Goal: Task Accomplishment & Management: Manage account settings

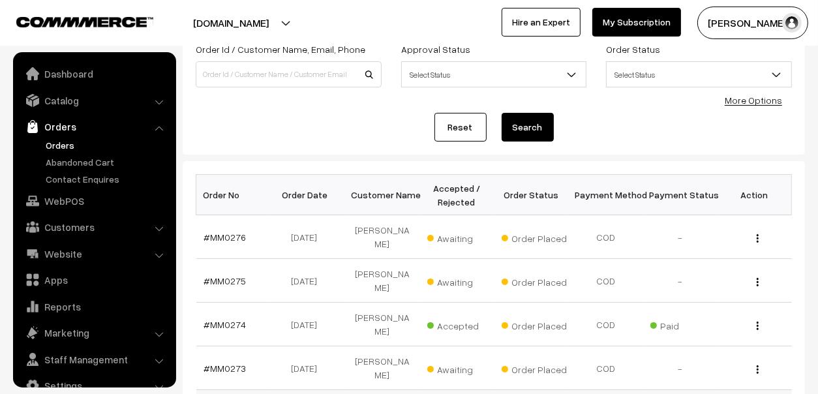
scroll to position [22, 0]
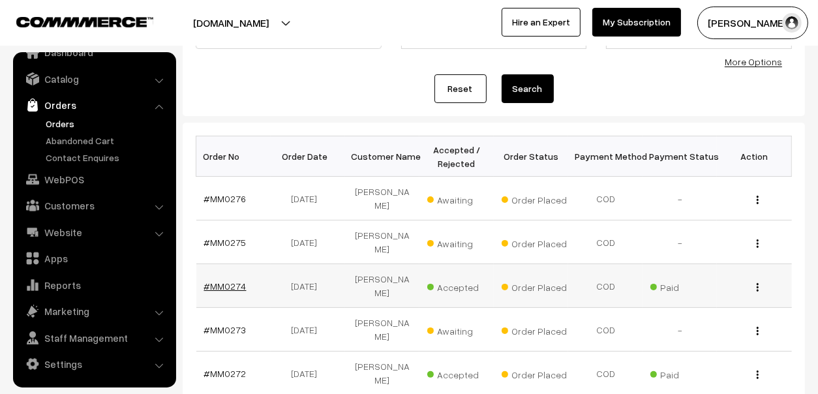
click at [207, 280] on link "#MM0274" at bounding box center [225, 285] width 42 height 11
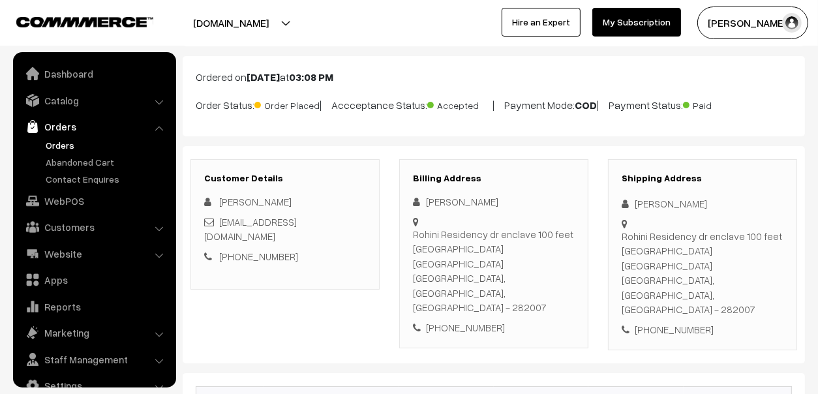
scroll to position [22, 0]
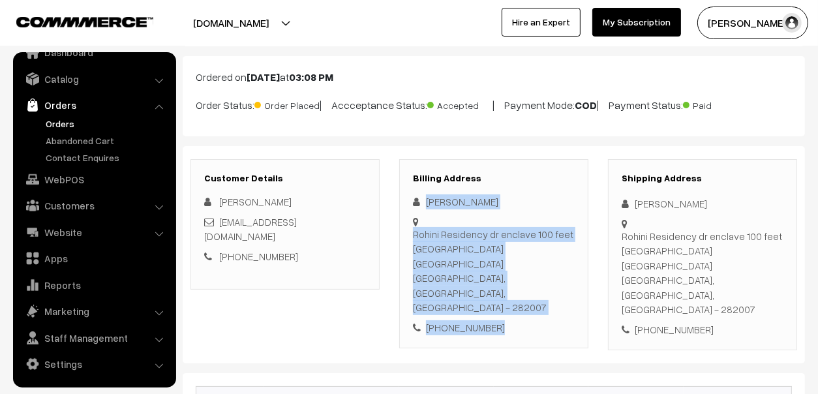
drag, startPoint x: 424, startPoint y: 196, endPoint x: 496, endPoint y: 277, distance: 108.6
click at [496, 277] on div "Angel Jain Rohini Residency dr enclave 100 feet paschimpuri road Sikandra Agra …" at bounding box center [494, 264] width 162 height 140
copy div "Angel Jain Rohini Residency dr enclave 100 feet paschimpuri road Sikandra Agra …"
click at [64, 121] on link "Orders" at bounding box center [106, 124] width 129 height 14
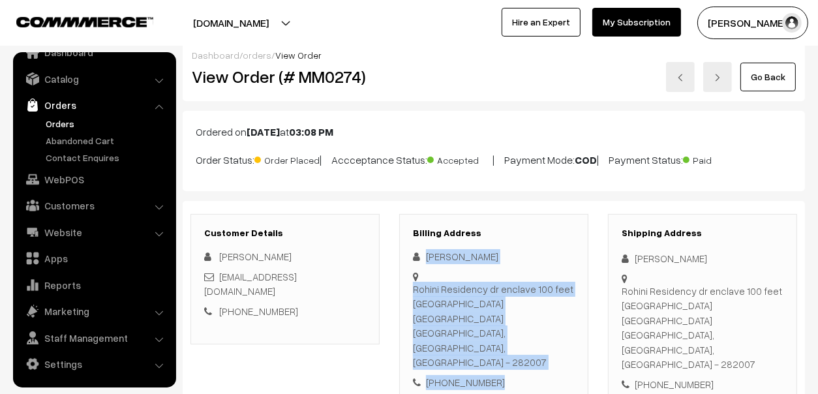
scroll to position [0, 0]
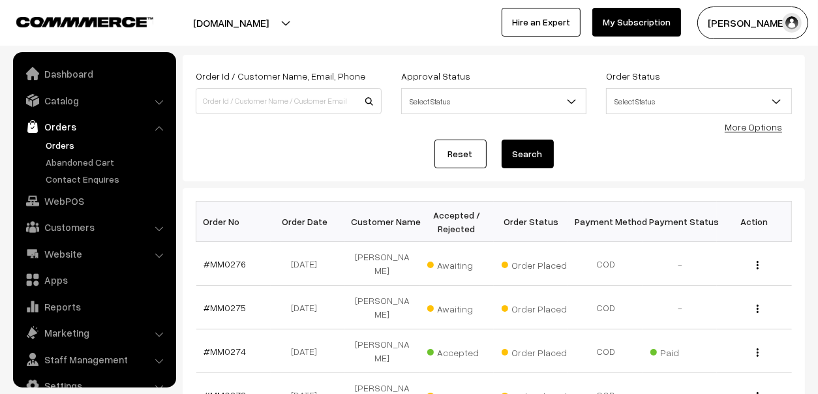
scroll to position [22, 0]
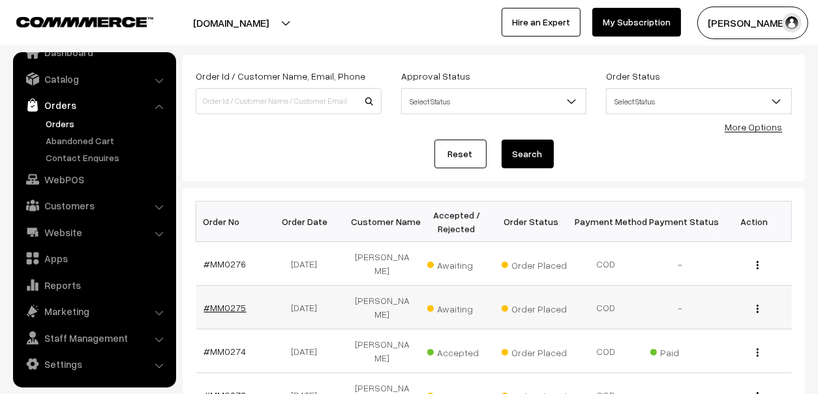
click at [220, 302] on link "#MM0275" at bounding box center [225, 307] width 42 height 11
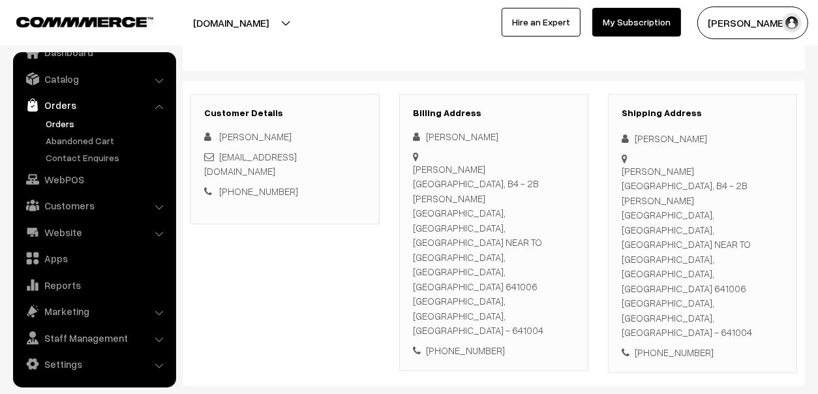
scroll to position [130, 0]
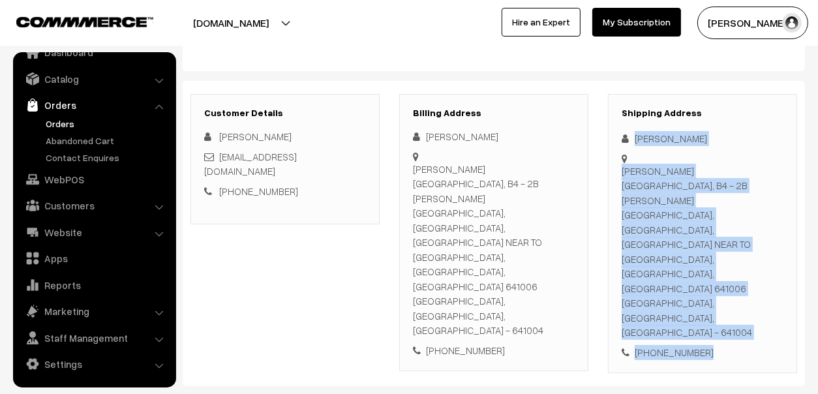
drag, startPoint x: 633, startPoint y: 136, endPoint x: 732, endPoint y: 295, distance: 187.5
click at [732, 295] on div "Shipping Address Alzahra Zainab Gowtham abc avenue B4 2B, B4 - 2B GOWTHAM ABC A…" at bounding box center [702, 234] width 189 height 280
copy div "Alzahra Zainab Gowtham abc avenue B4 2B, B4 - 2B GOWTHAM ABC AVENUE, KRISHNARAY…"
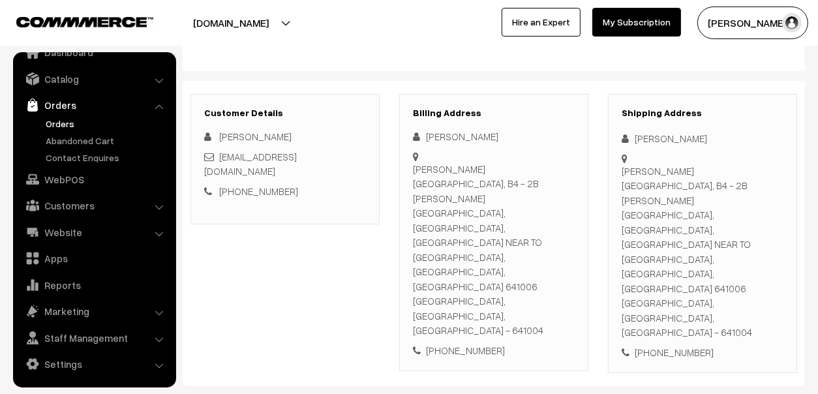
click at [565, 227] on div "Gowtham abc avenue B4 2B, B4 - 2B GOWTHAM ABC AVENUE, KRISHNARAYAPURAM, AVARAMP…" at bounding box center [494, 250] width 162 height 176
click at [69, 120] on link "Orders" at bounding box center [106, 124] width 129 height 14
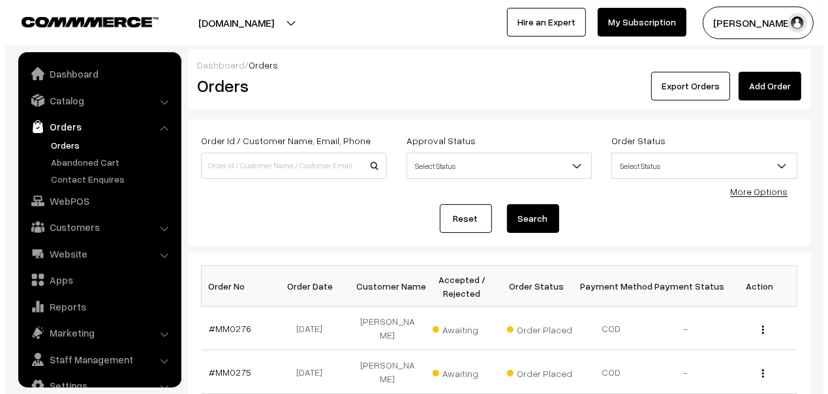
scroll to position [22, 0]
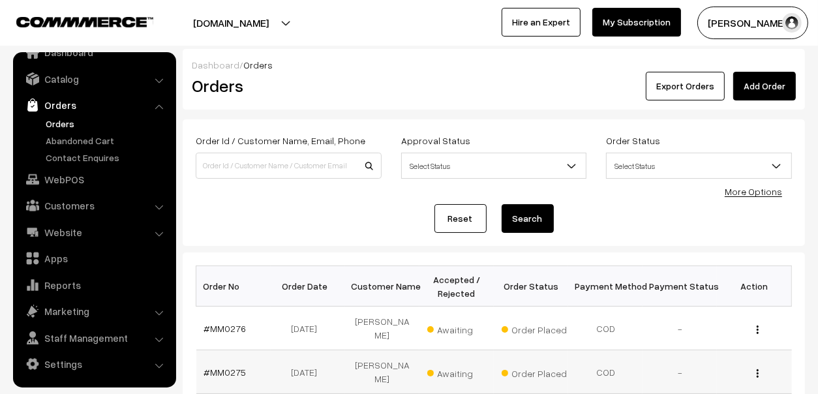
click at [458, 363] on span "Awaiting" at bounding box center [459, 371] width 65 height 17
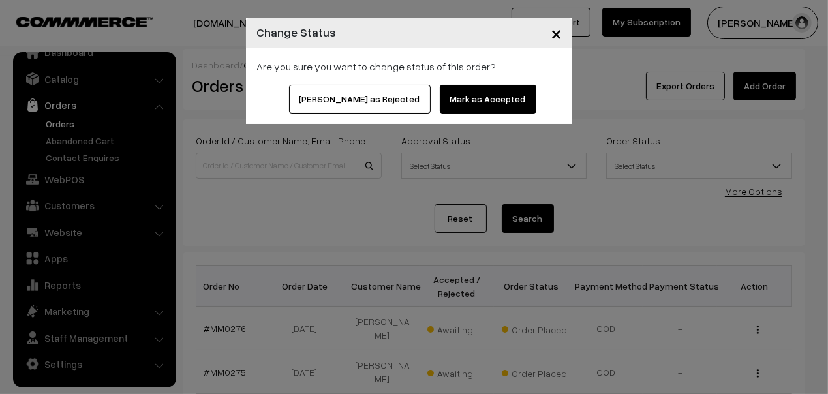
click at [457, 96] on button "Mark as Accepted" at bounding box center [488, 99] width 97 height 29
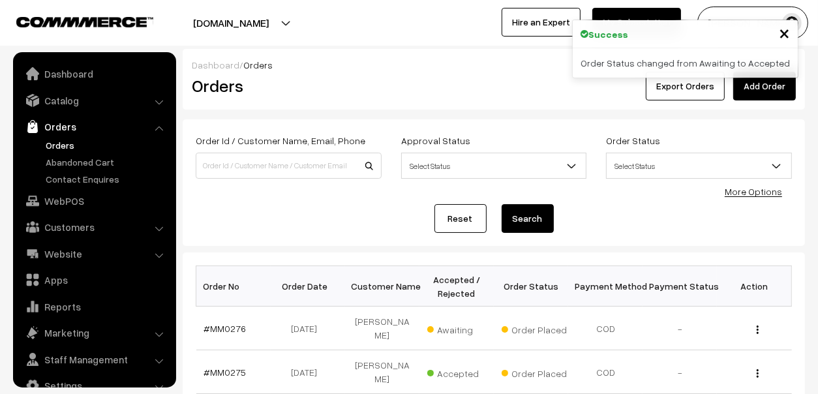
scroll to position [22, 0]
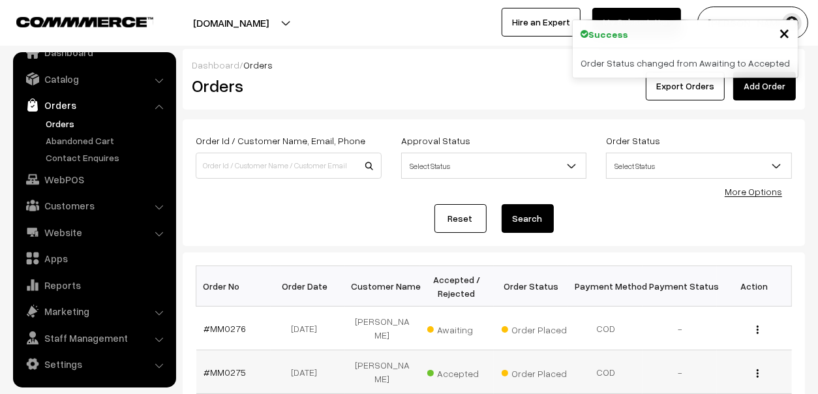
click at [680, 357] on td "-" at bounding box center [679, 372] width 74 height 44
click at [678, 353] on td "-" at bounding box center [679, 372] width 74 height 44
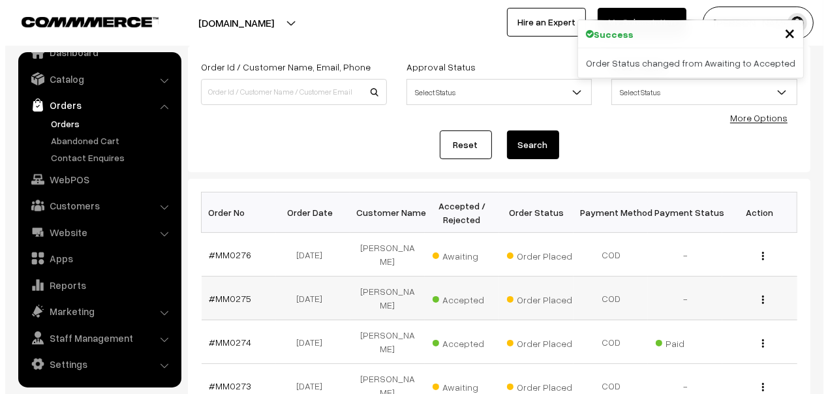
scroll to position [130, 0]
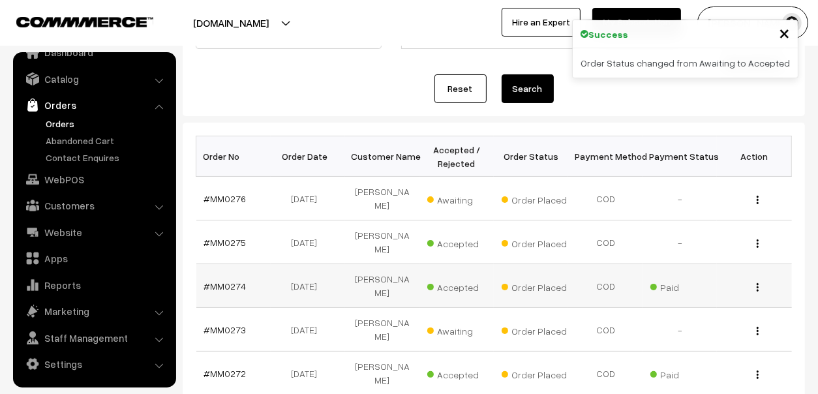
click at [657, 277] on span "Paid" at bounding box center [682, 285] width 65 height 17
click at [675, 228] on td "-" at bounding box center [679, 242] width 74 height 44
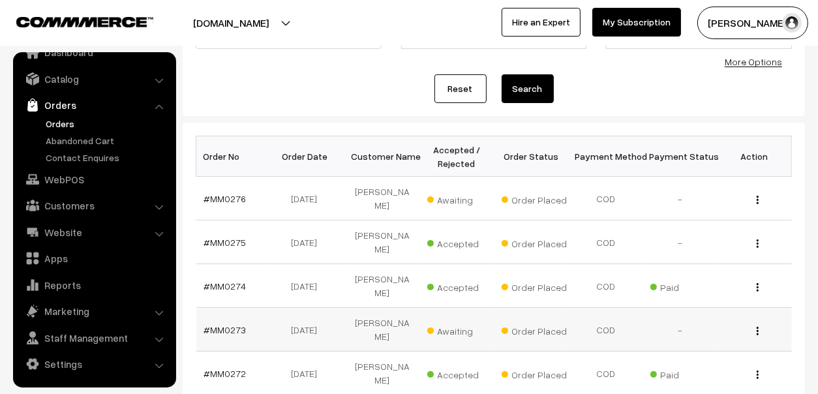
click at [453, 321] on span "Awaiting" at bounding box center [459, 329] width 65 height 17
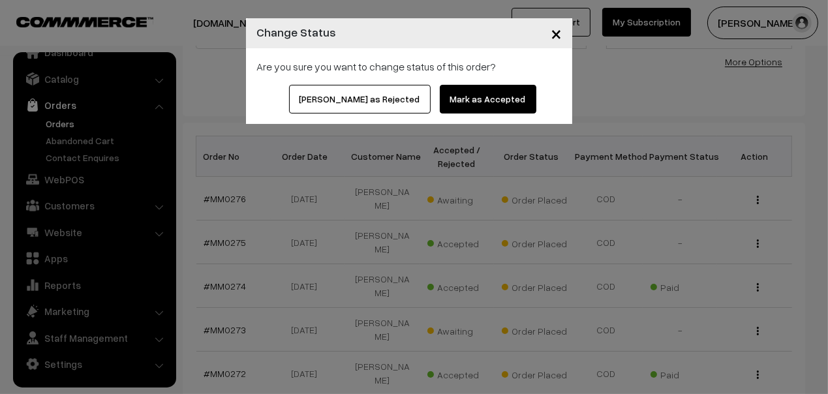
click at [461, 96] on button "Mark as Accepted" at bounding box center [488, 99] width 97 height 29
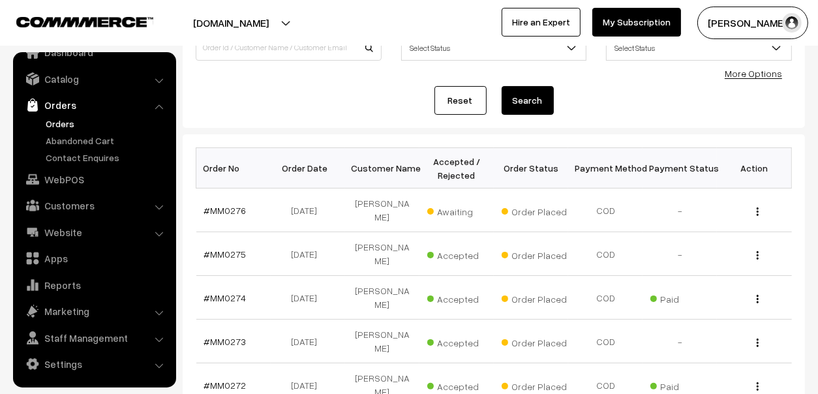
scroll to position [130, 0]
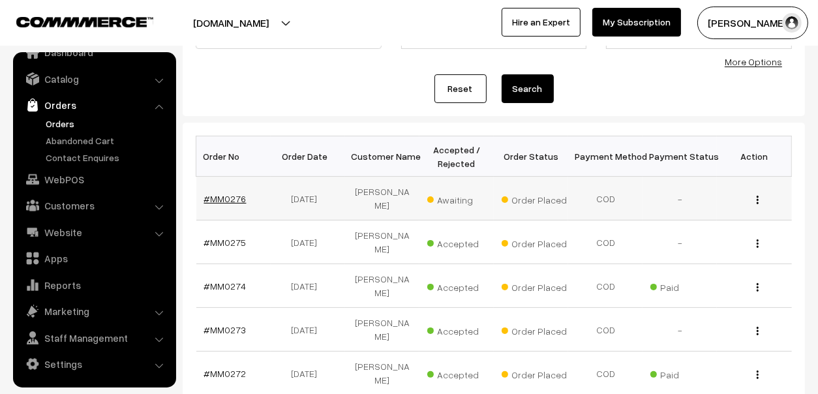
click at [224, 193] on link "#MM0276" at bounding box center [225, 198] width 42 height 11
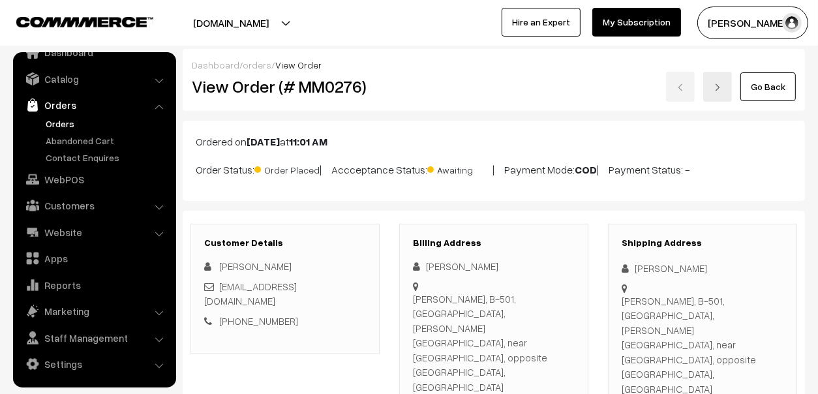
scroll to position [130, 0]
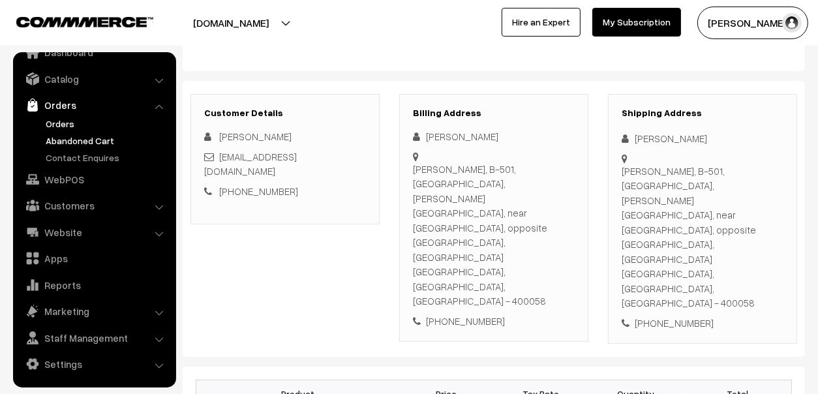
click at [117, 144] on link "Abandoned Cart" at bounding box center [106, 141] width 129 height 14
click at [106, 142] on link "Abandoned Cart" at bounding box center [106, 141] width 129 height 14
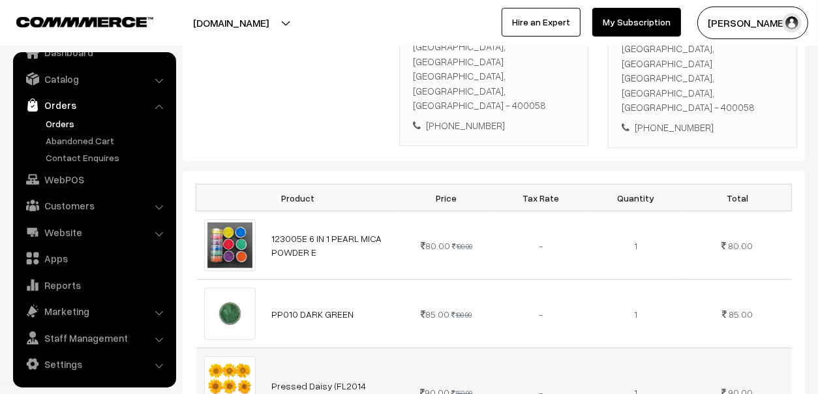
scroll to position [0, 0]
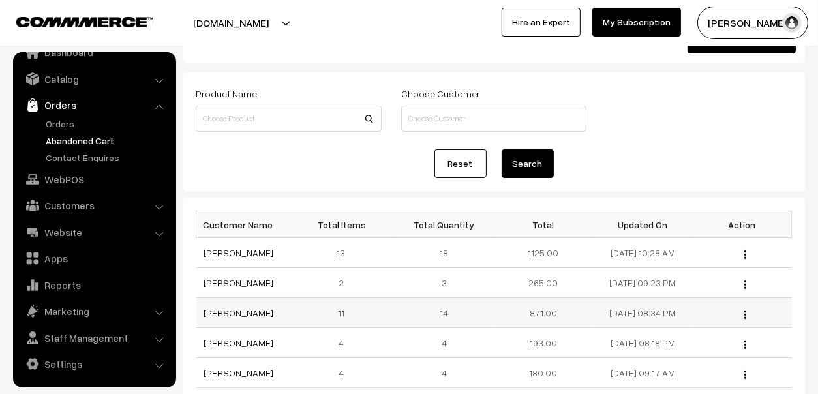
scroll to position [65, 0]
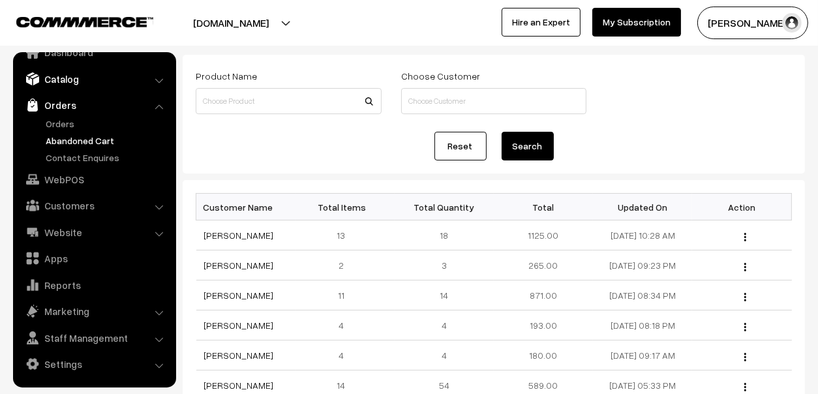
click at [65, 77] on link "Catalog" at bounding box center [93, 78] width 155 height 23
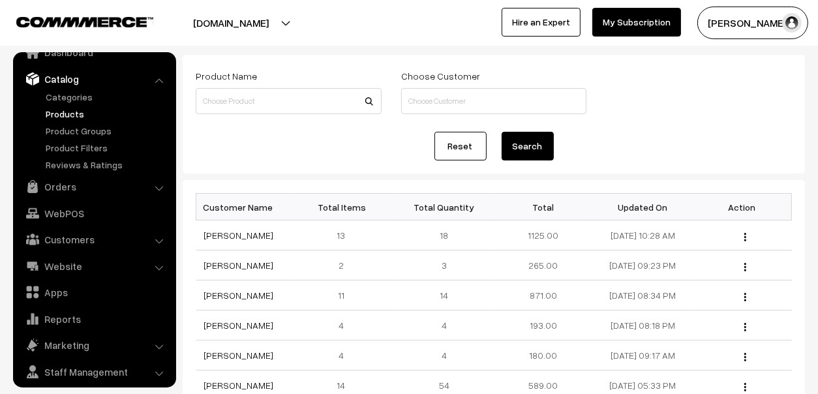
click at [65, 112] on link "Products" at bounding box center [106, 114] width 129 height 14
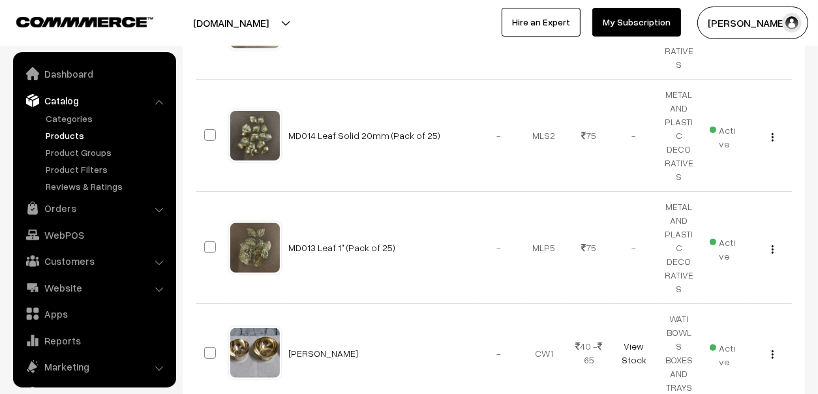
scroll to position [36, 0]
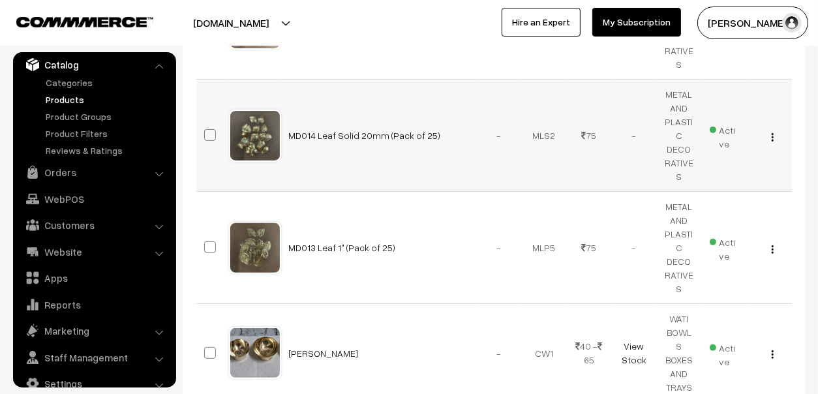
drag, startPoint x: 449, startPoint y: 112, endPoint x: 282, endPoint y: 100, distance: 166.8
click at [282, 100] on td "MD014 Leaf Solid 20mm (Pack of 25)" at bounding box center [379, 136] width 196 height 112
copy link "MD014 Leaf Solid 20mm (Pack of 25)"
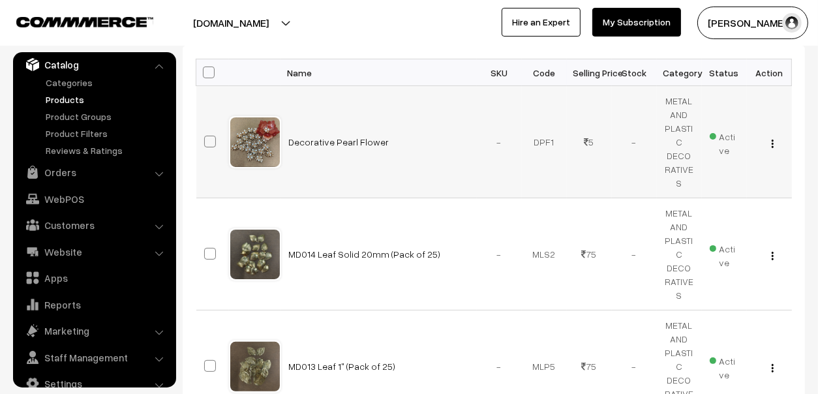
scroll to position [196, 0]
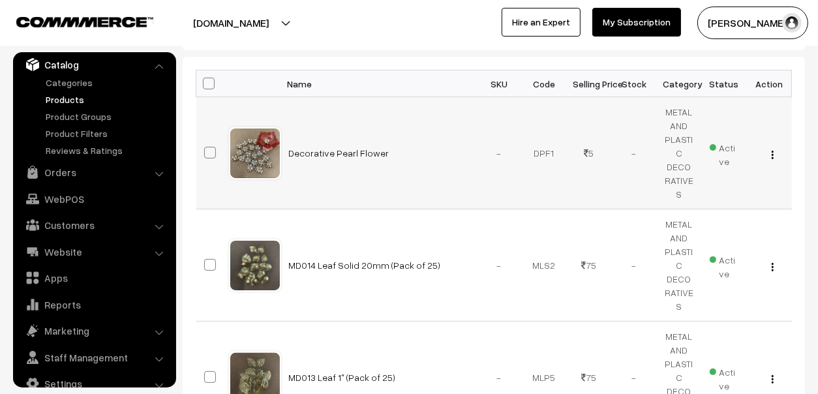
drag, startPoint x: 415, startPoint y: 142, endPoint x: 287, endPoint y: 155, distance: 128.4
click at [287, 155] on td "Decorative Pearl Flower" at bounding box center [379, 153] width 196 height 112
copy link "Decorative Pearl Flower"
click at [65, 168] on link "Orders" at bounding box center [93, 171] width 155 height 23
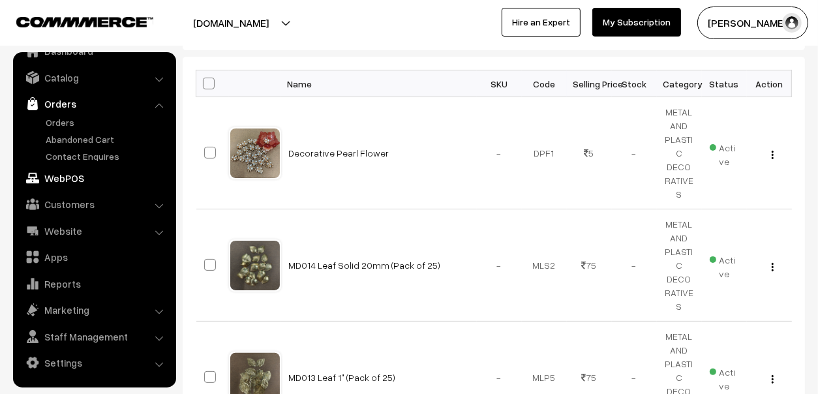
scroll to position [22, 0]
click at [65, 125] on link "Orders" at bounding box center [106, 124] width 129 height 14
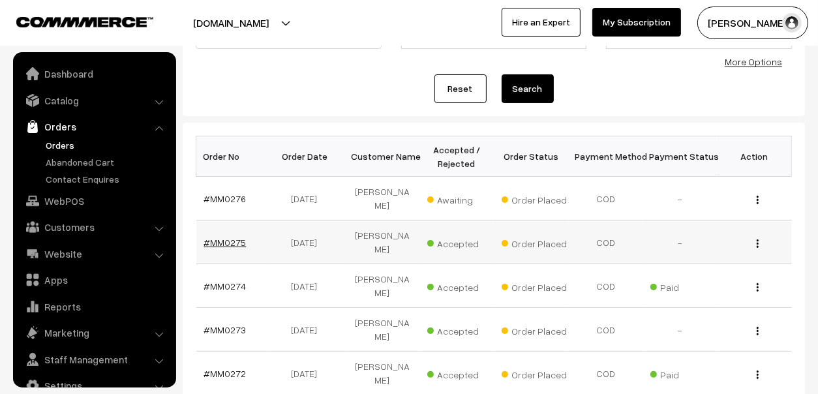
scroll to position [22, 0]
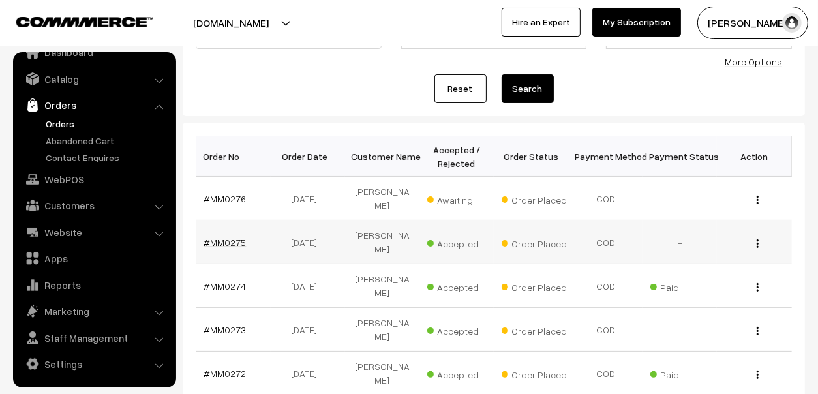
click at [228, 237] on link "#MM0275" at bounding box center [225, 242] width 42 height 11
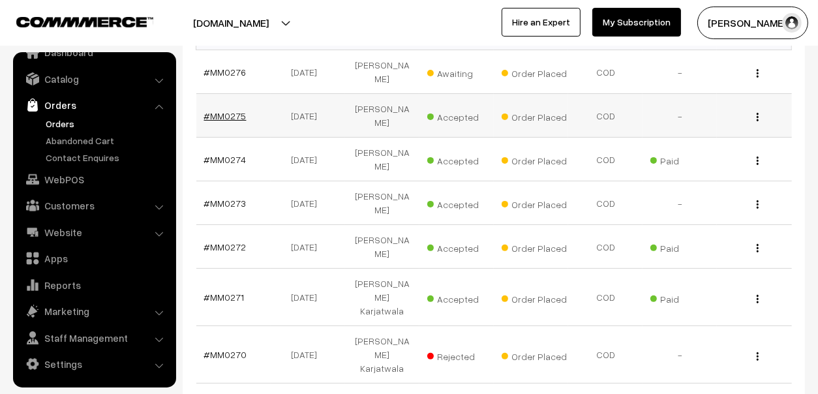
scroll to position [260, 0]
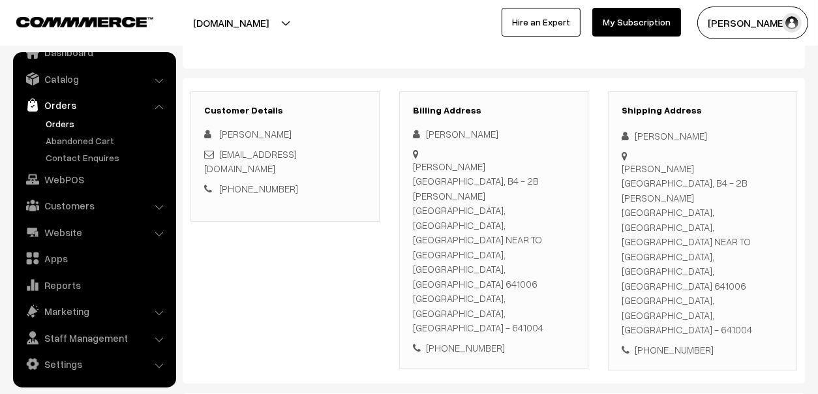
scroll to position [130, 0]
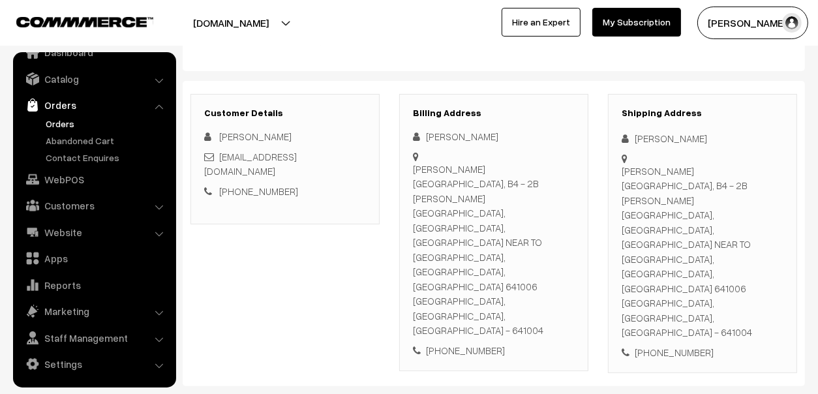
drag, startPoint x: 700, startPoint y: 140, endPoint x: 637, endPoint y: 140, distance: 63.3
click at [637, 140] on div "Alzahra Zainab" at bounding box center [703, 138] width 162 height 15
copy div "Alzahra Zainab"
drag, startPoint x: 744, startPoint y: 170, endPoint x: 750, endPoint y: 179, distance: 11.2
click at [750, 179] on div "Gowtham abc avenue B4 2B, B4 - 2B GOWTHAM ABC AVENUE, KRISHNARAYAPURAM, AVARAMP…" at bounding box center [703, 252] width 162 height 176
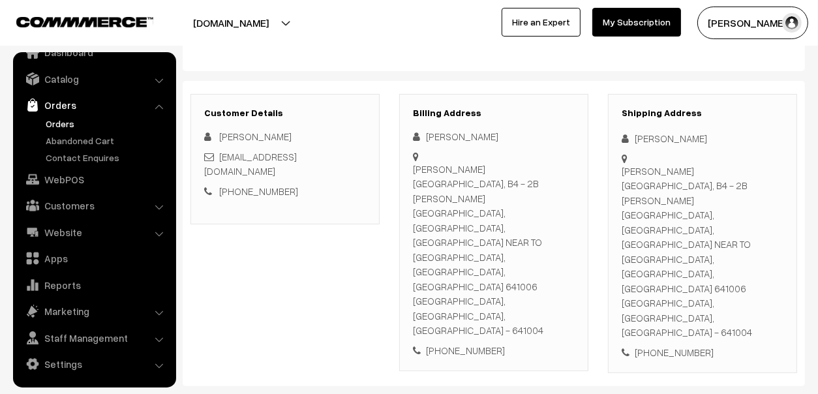
drag, startPoint x: 742, startPoint y: 170, endPoint x: 718, endPoint y: 243, distance: 76.9
click at [718, 243] on div "Gowtham abc avenue B4 2B, B4 - 2B GOWTHAM ABC AVENUE, KRISHNARAYAPURAM, AVARAMP…" at bounding box center [703, 252] width 162 height 176
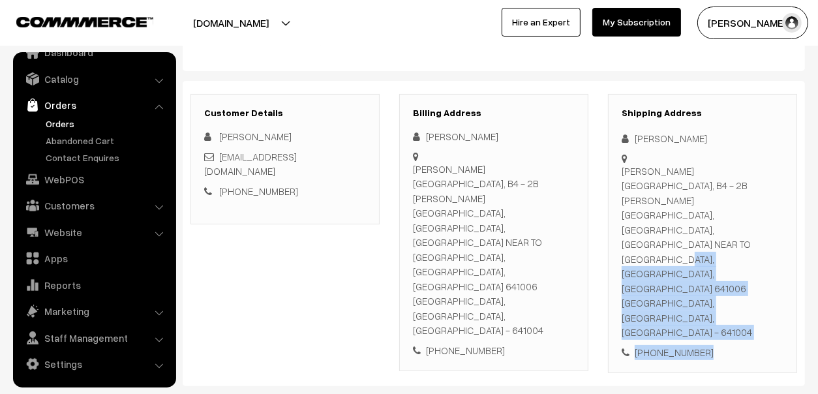
drag, startPoint x: 712, startPoint y: 278, endPoint x: 744, endPoint y: 166, distance: 115.8
click at [744, 166] on div "Shipping Address Alzahra Zainab Gowtham abc avenue B4 2B, B4 - 2B GOWTHAM ABC A…" at bounding box center [702, 234] width 189 height 280
copy div "B4 - 2B GOWTHAM ABC AVENUE, KRISHNARAYAPURAM, AVARAMPALAYAM ROAD NEAR TO ABC MA…"
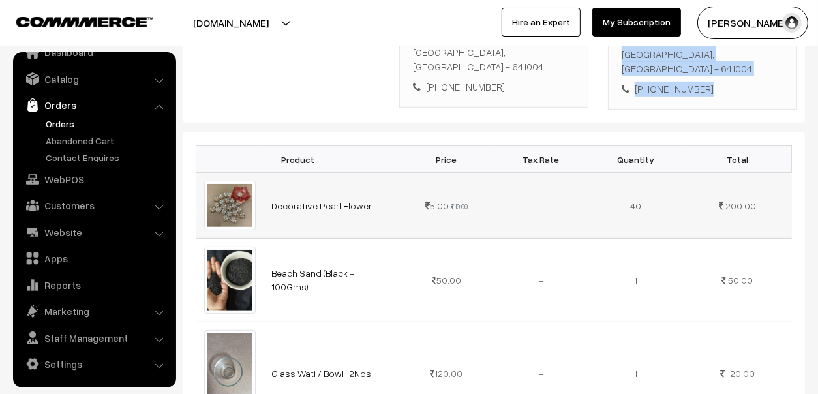
scroll to position [397, 0]
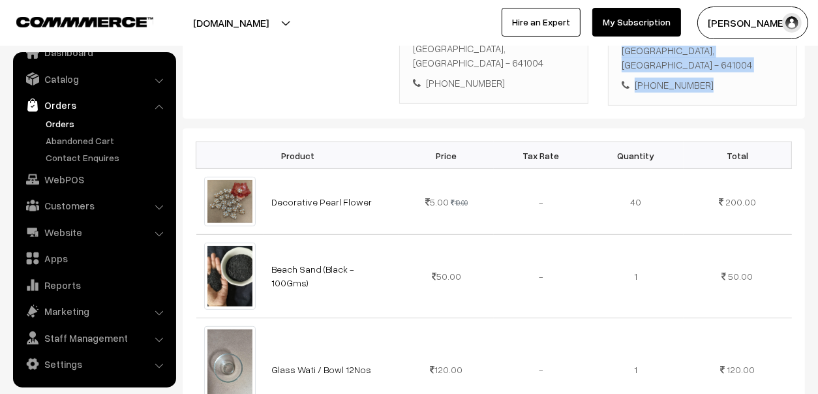
click at [62, 123] on link "Orders" at bounding box center [106, 124] width 129 height 14
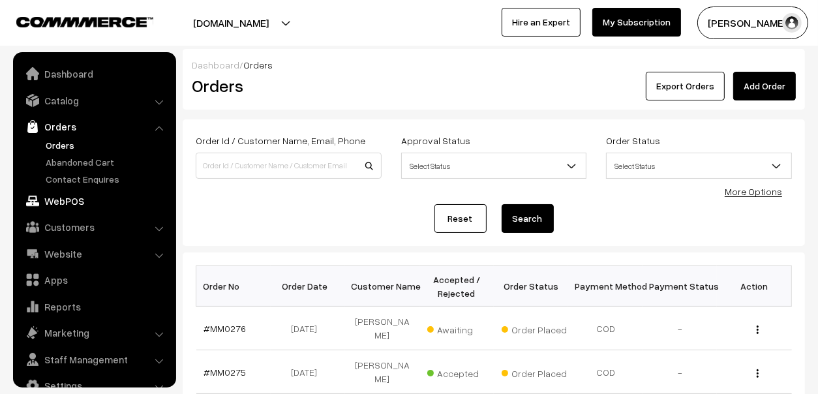
scroll to position [22, 0]
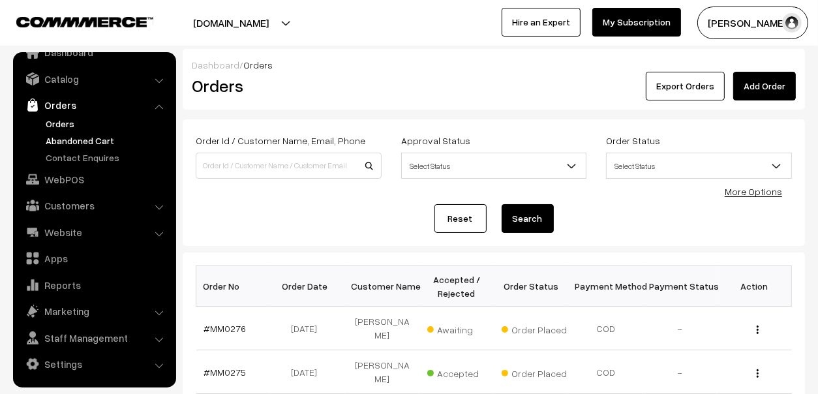
click at [68, 142] on link "Abandoned Cart" at bounding box center [106, 141] width 129 height 14
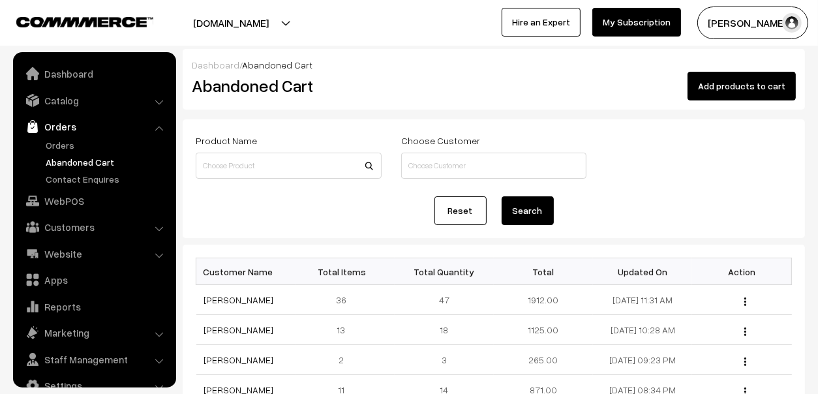
scroll to position [22, 0]
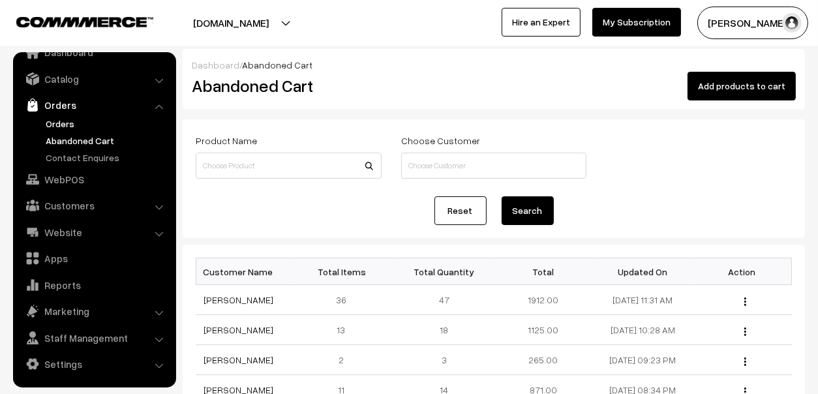
click at [50, 117] on link "Orders" at bounding box center [106, 124] width 129 height 14
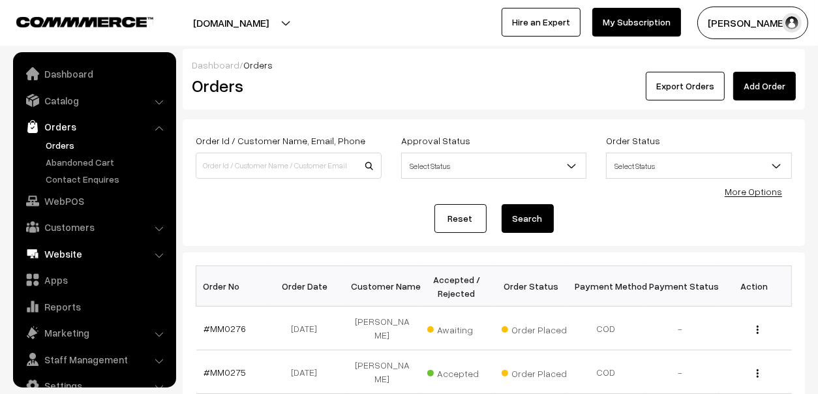
scroll to position [22, 0]
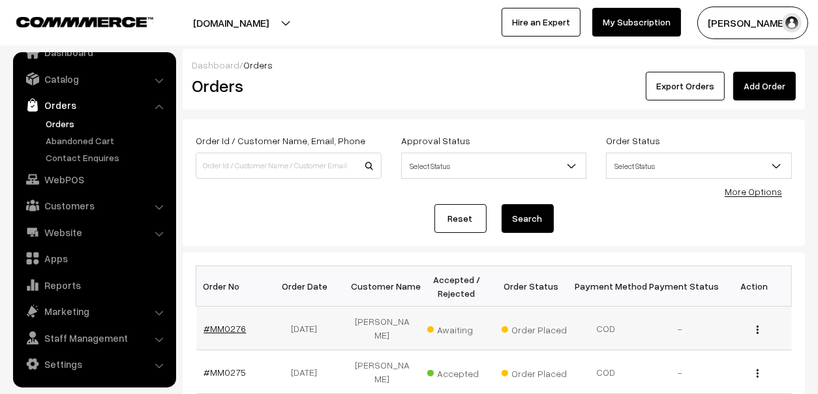
click at [230, 323] on link "#MM0276" at bounding box center [225, 328] width 42 height 11
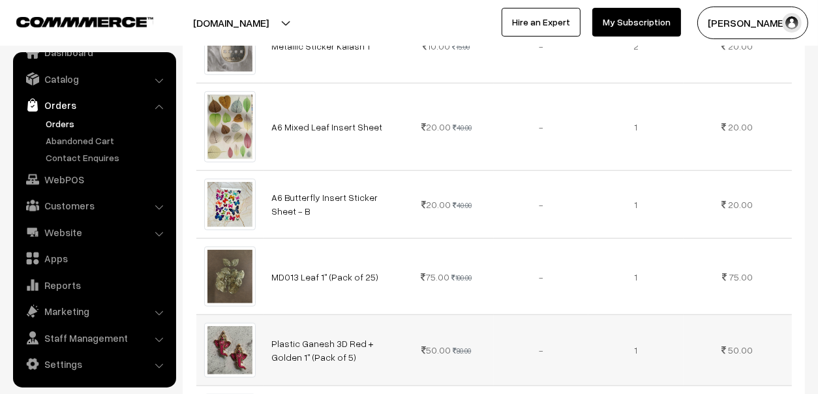
scroll to position [912, 0]
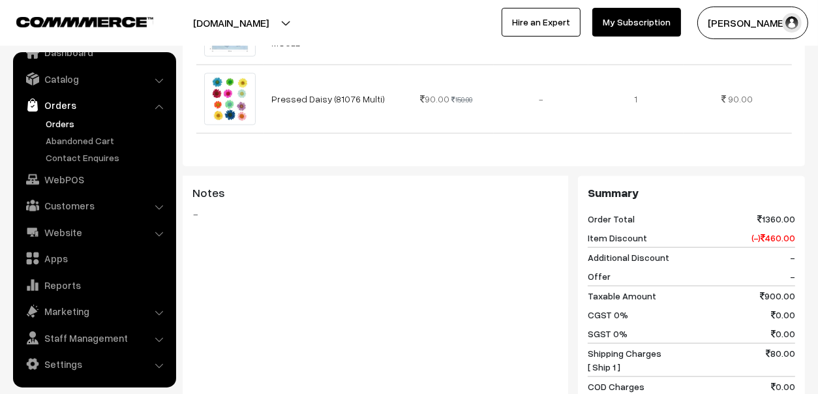
scroll to position [1304, 0]
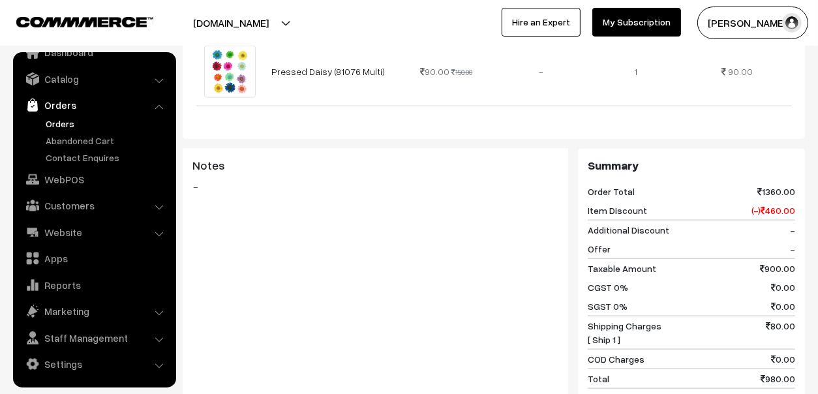
click at [62, 117] on link "Orders" at bounding box center [106, 124] width 129 height 14
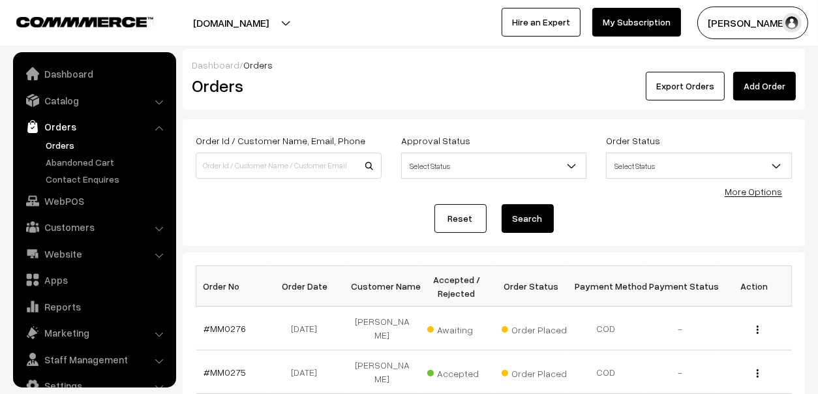
scroll to position [22, 0]
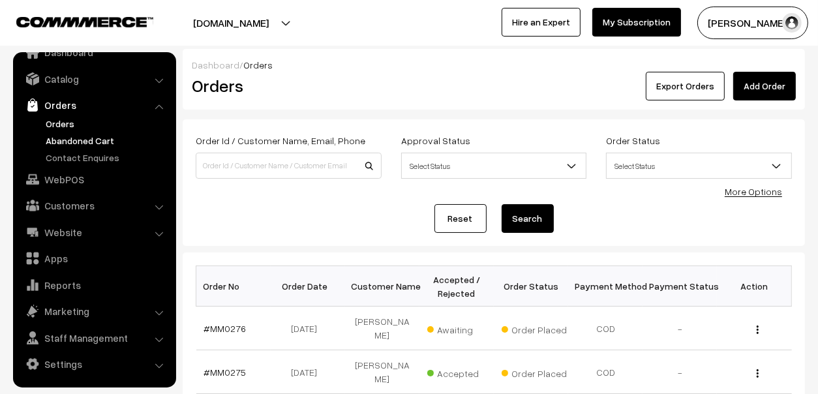
click at [83, 141] on link "Abandoned Cart" at bounding box center [106, 141] width 129 height 14
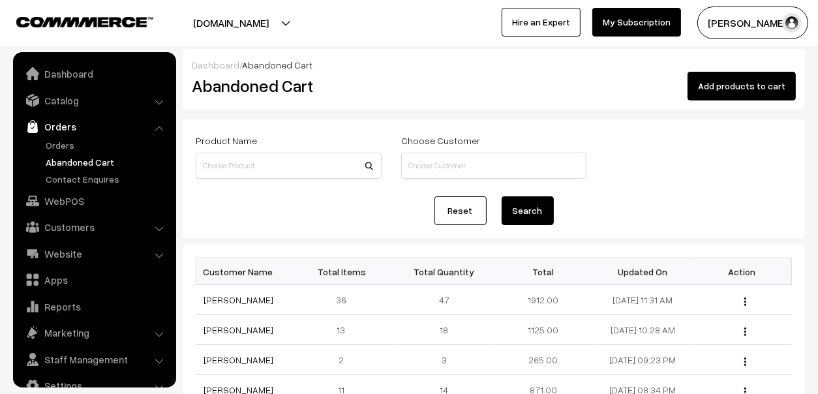
click at [65, 161] on link "Abandoned Cart" at bounding box center [106, 162] width 129 height 14
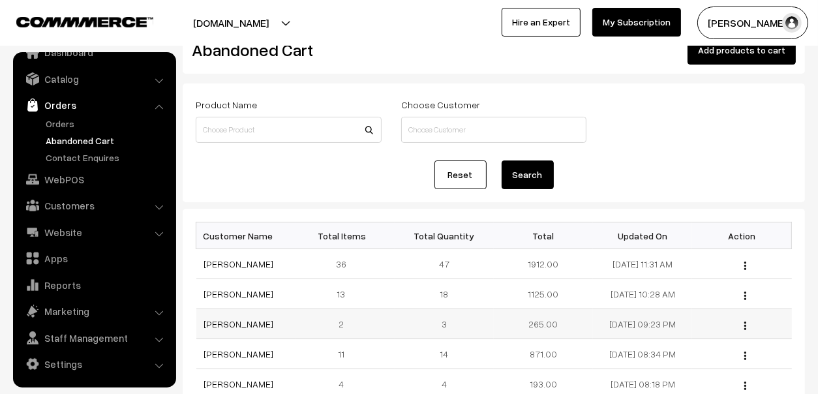
scroll to position [65, 0]
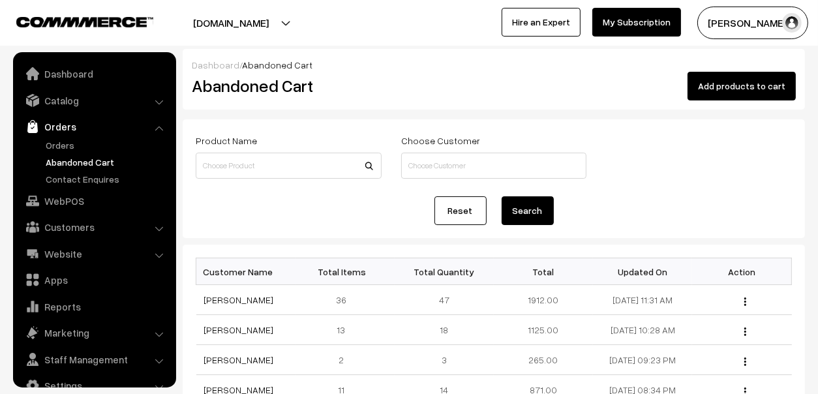
scroll to position [22, 0]
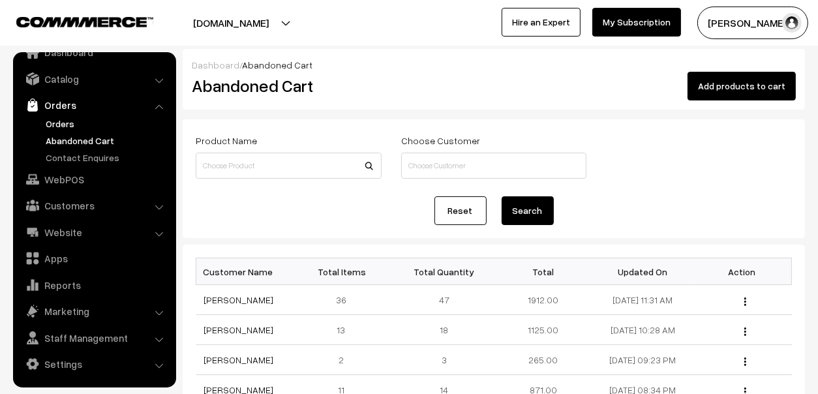
click at [61, 117] on link "Orders" at bounding box center [106, 124] width 129 height 14
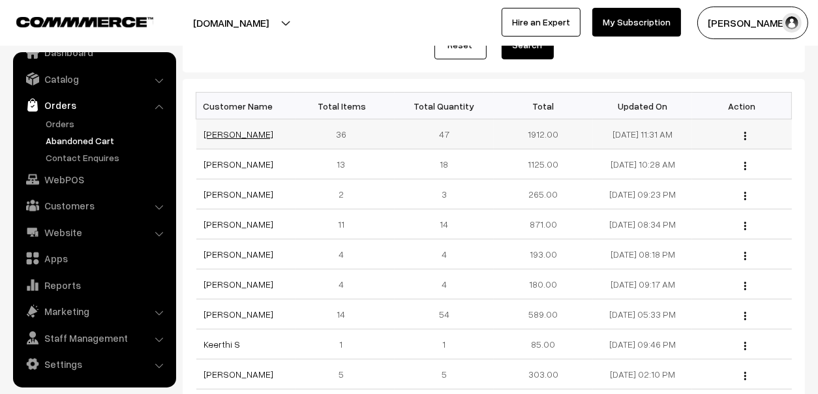
scroll to position [196, 0]
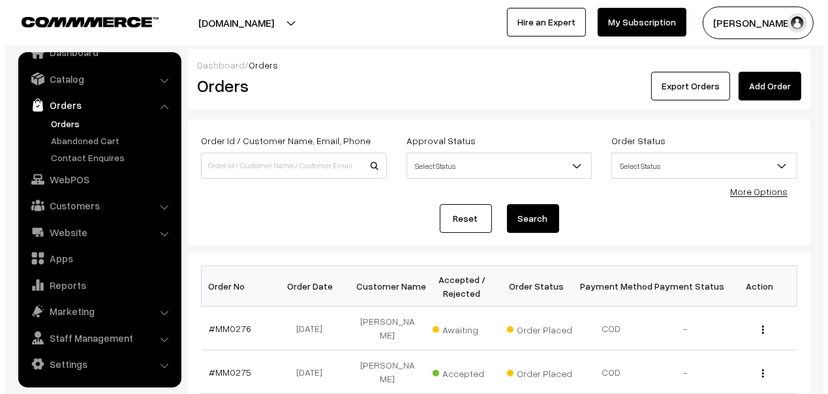
scroll to position [65, 0]
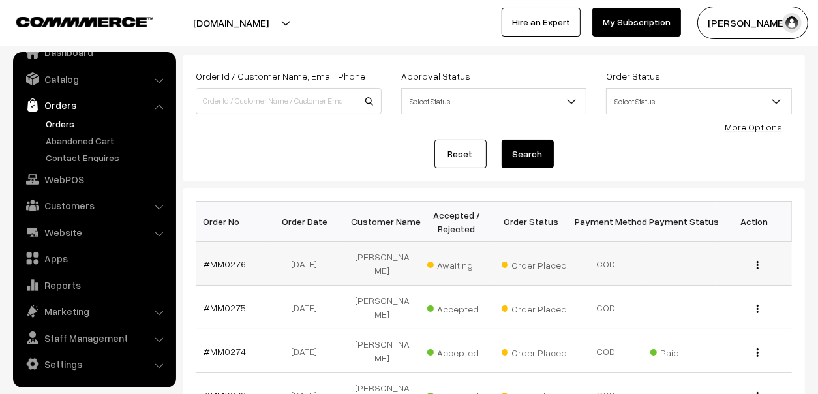
click at [453, 259] on span "Awaiting" at bounding box center [459, 263] width 65 height 17
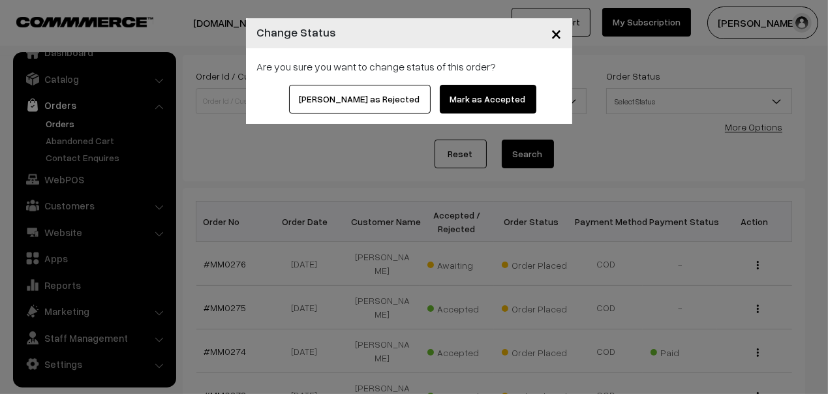
click at [447, 98] on button "Mark as Accepted" at bounding box center [488, 99] width 97 height 29
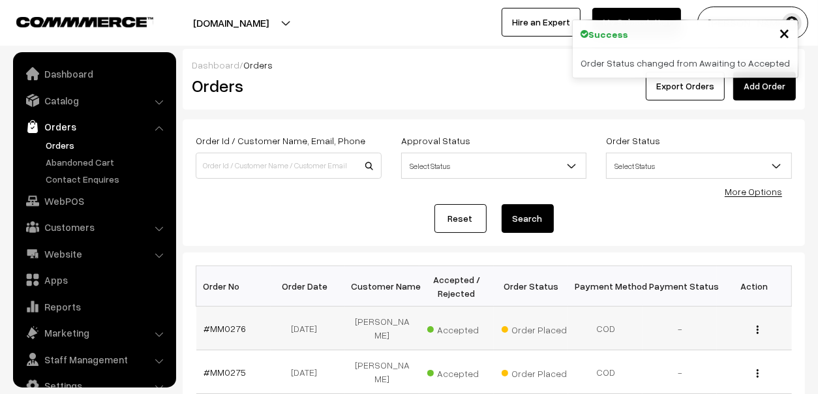
scroll to position [22, 0]
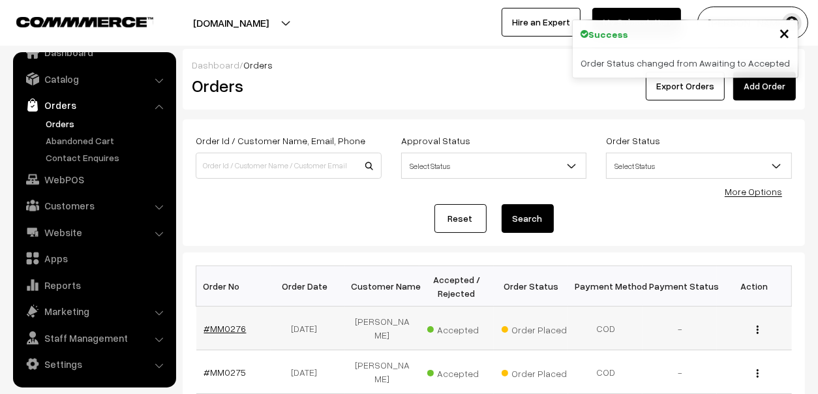
click at [237, 324] on link "#MM0276" at bounding box center [225, 328] width 42 height 11
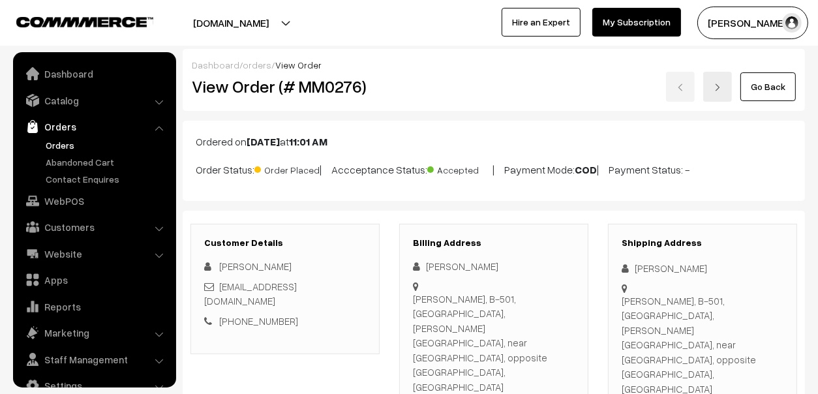
scroll to position [22, 0]
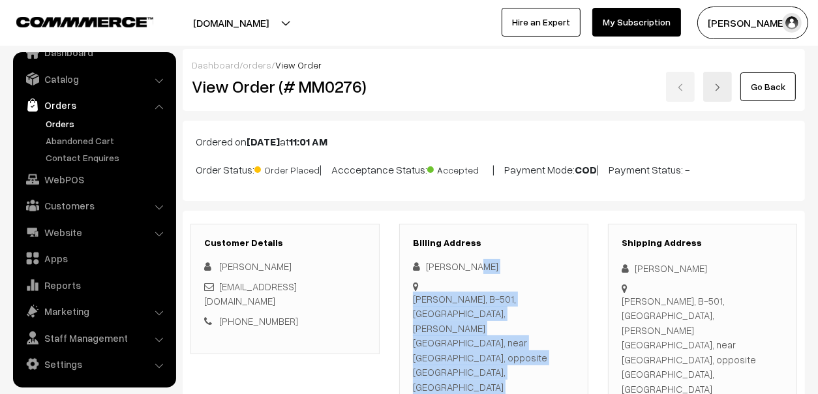
drag, startPoint x: 458, startPoint y: 272, endPoint x: 433, endPoint y: 275, distance: 25.0
click at [433, 275] on div "[PERSON_NAME] [STREET_ADDRESS][PERSON_NAME], near [GEOGRAPHIC_DATA], opposite […" at bounding box center [494, 358] width 162 height 199
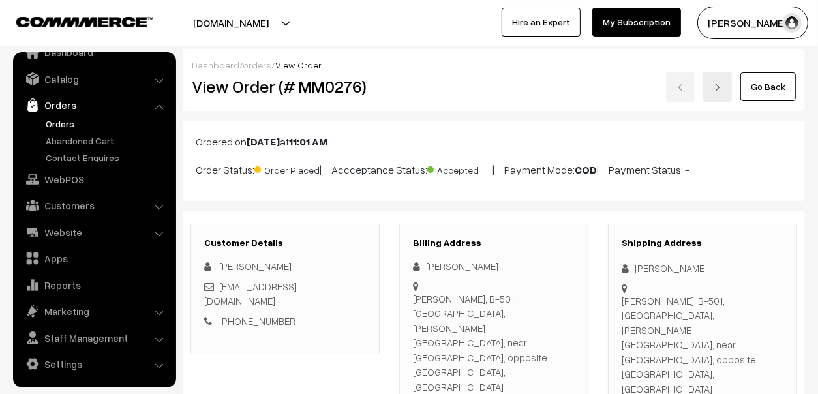
drag, startPoint x: 433, startPoint y: 275, endPoint x: 430, endPoint y: 267, distance: 9.1
click at [430, 267] on div "[PERSON_NAME]" at bounding box center [494, 266] width 162 height 15
drag, startPoint x: 425, startPoint y: 267, endPoint x: 483, endPoint y: 272, distance: 58.3
click at [482, 272] on div "[PERSON_NAME]" at bounding box center [494, 266] width 162 height 15
copy div "[PERSON_NAME]"
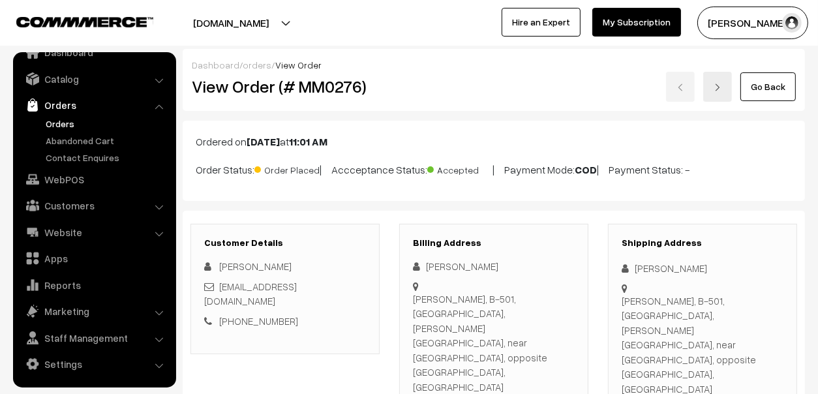
drag, startPoint x: 505, startPoint y: 372, endPoint x: 444, endPoint y: 367, distance: 61.5
click at [444, 367] on div "Billing Address Preeti Jangid Amboli Naka, B-501,Icici Bank Apt, Ceaser road, n…" at bounding box center [493, 348] width 189 height 248
copy div "9811450996"
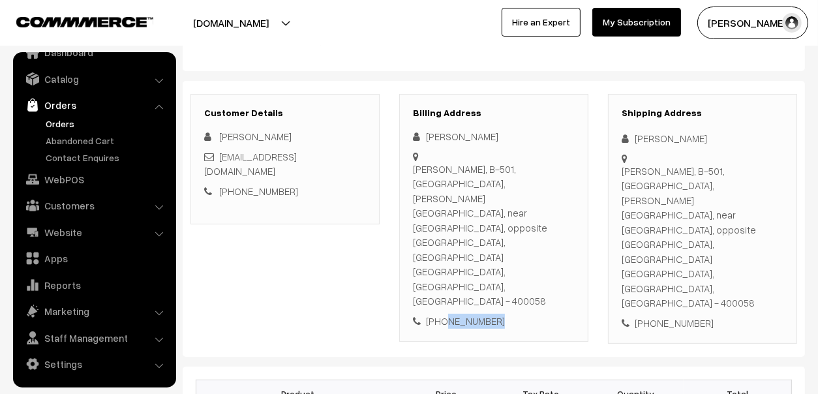
scroll to position [130, 0]
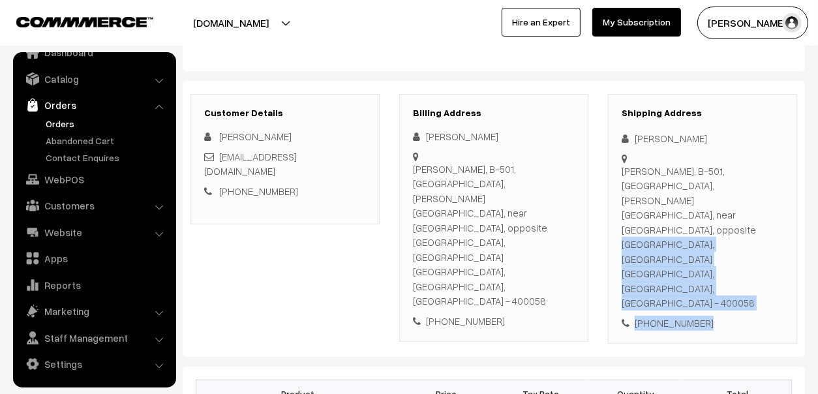
drag, startPoint x: 623, startPoint y: 170, endPoint x: 725, endPoint y: 230, distance: 118.4
click at [725, 230] on div "Shipping Address Preeti Jangid Amboli Naka, B-501,Icici Bank Apt, Ceaser road, …" at bounding box center [702, 219] width 189 height 250
copy div "Amboli Naka, B-501,Icici Bank Apt, Ceaser road, near amboli church, opposite fi…"
click at [60, 121] on link "Orders" at bounding box center [106, 124] width 129 height 14
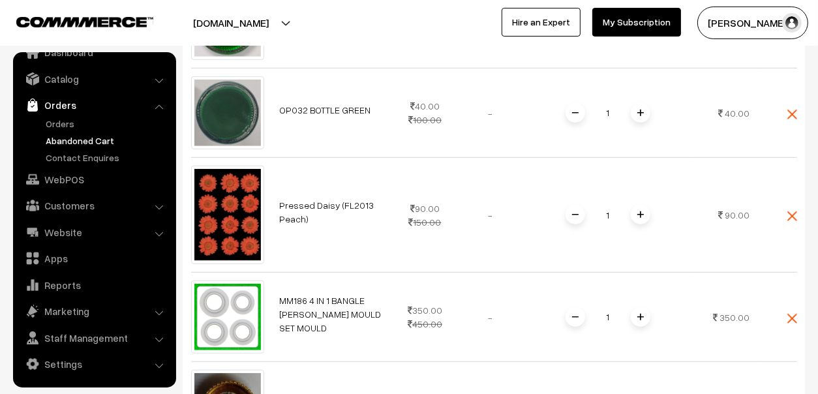
scroll to position [1043, 0]
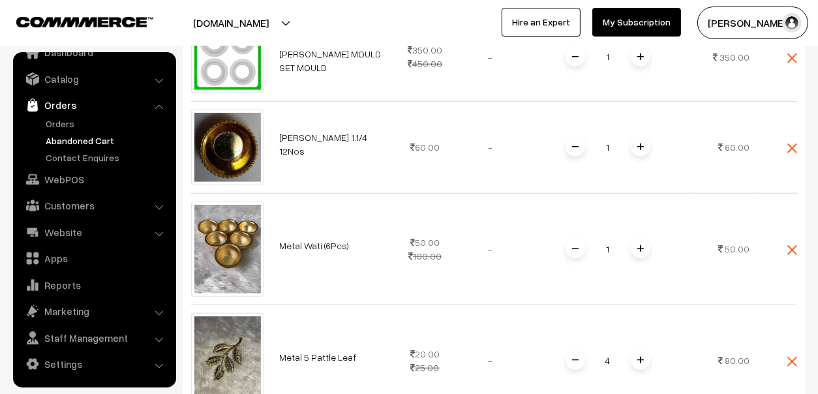
click at [96, 136] on link "Abandoned Cart" at bounding box center [106, 141] width 129 height 14
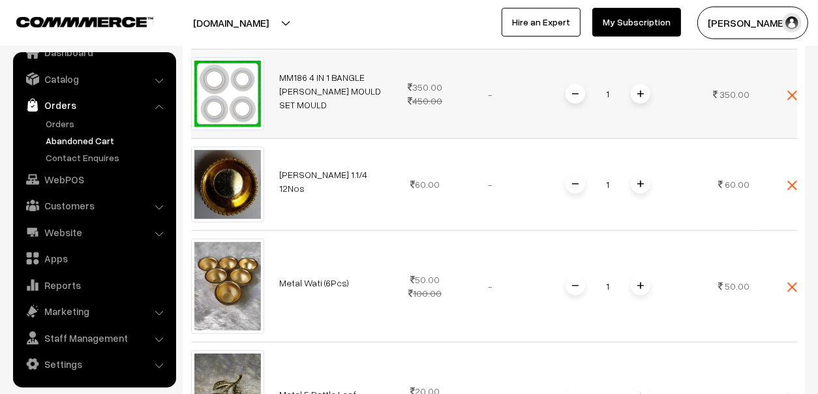
scroll to position [1165, 0]
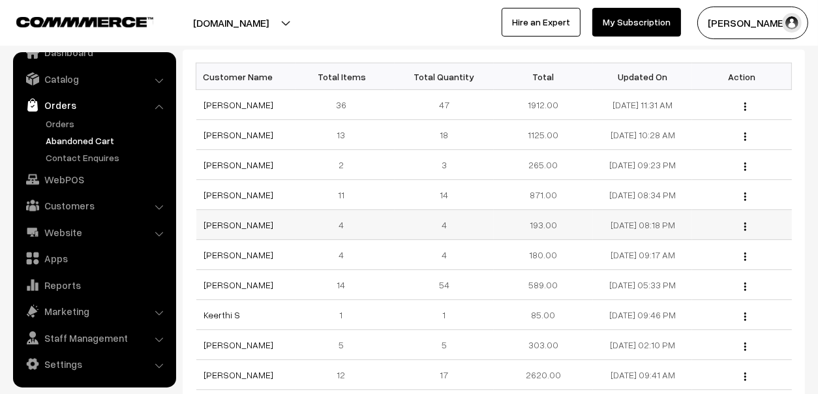
scroll to position [196, 0]
click at [223, 102] on link "[PERSON_NAME]" at bounding box center [239, 103] width 70 height 11
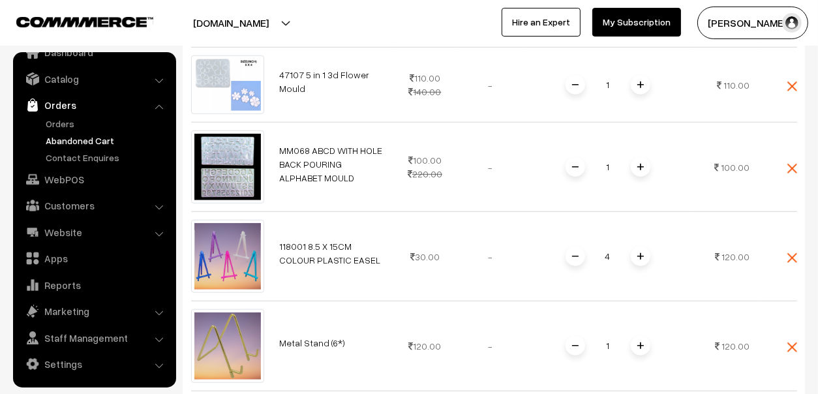
scroll to position [847, 0]
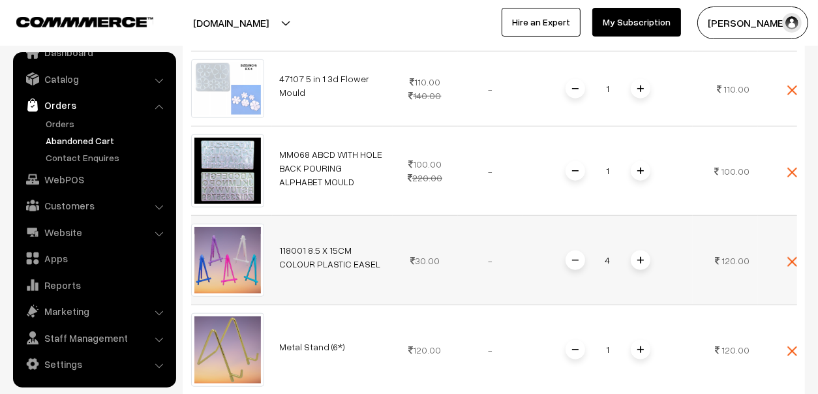
click at [317, 248] on link "118001 8.5 X 15CM COLOUR PLASTIC EASEL" at bounding box center [330, 257] width 101 height 25
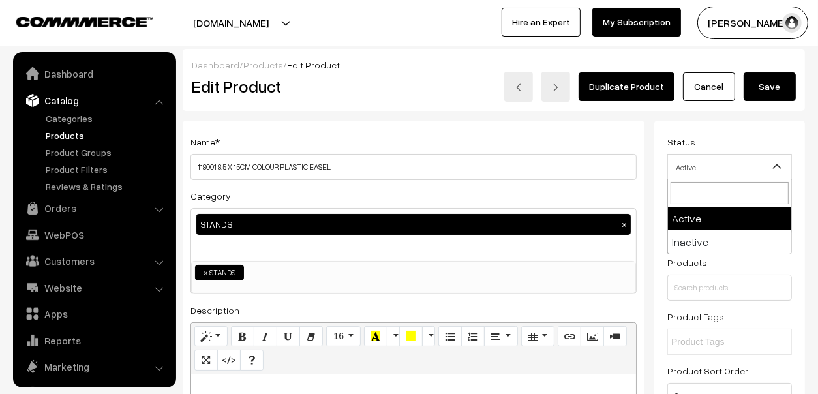
scroll to position [36, 0]
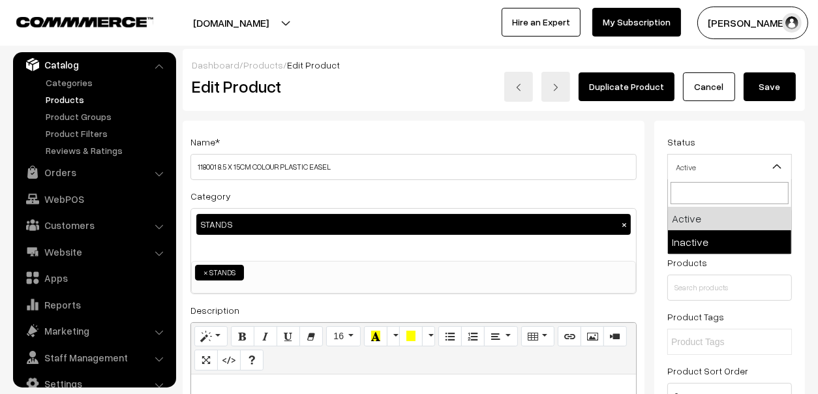
select select "2"
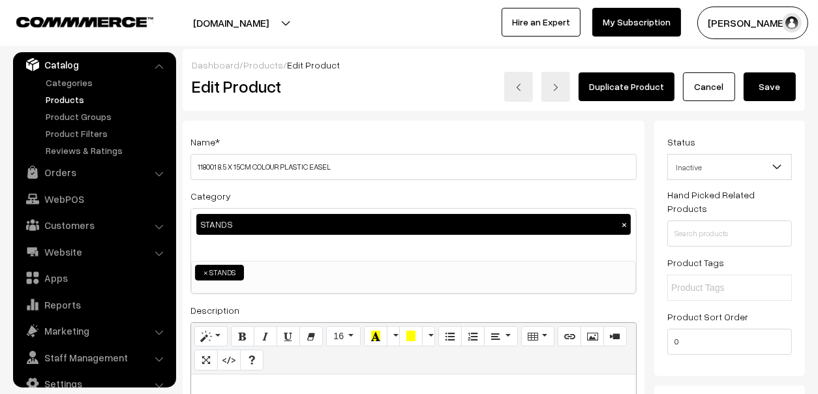
click at [773, 83] on button "Save" at bounding box center [770, 86] width 52 height 29
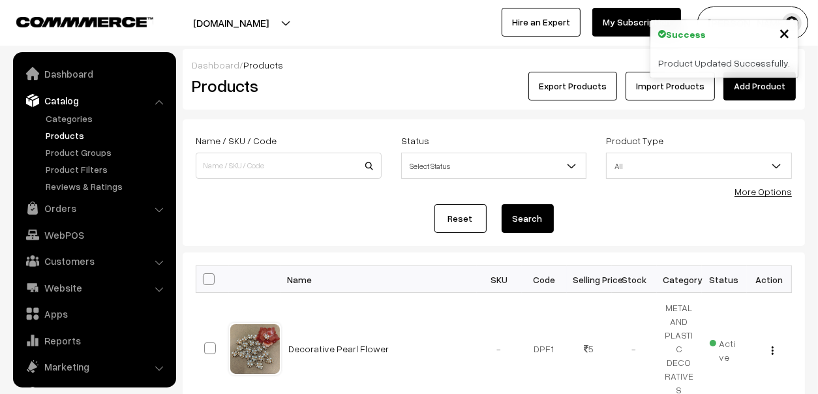
scroll to position [36, 0]
